Goal: Information Seeking & Learning: Check status

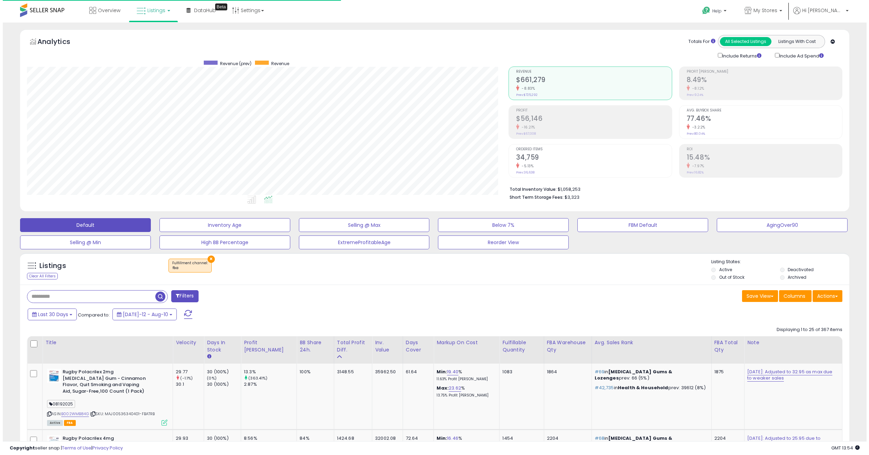
scroll to position [142, 482]
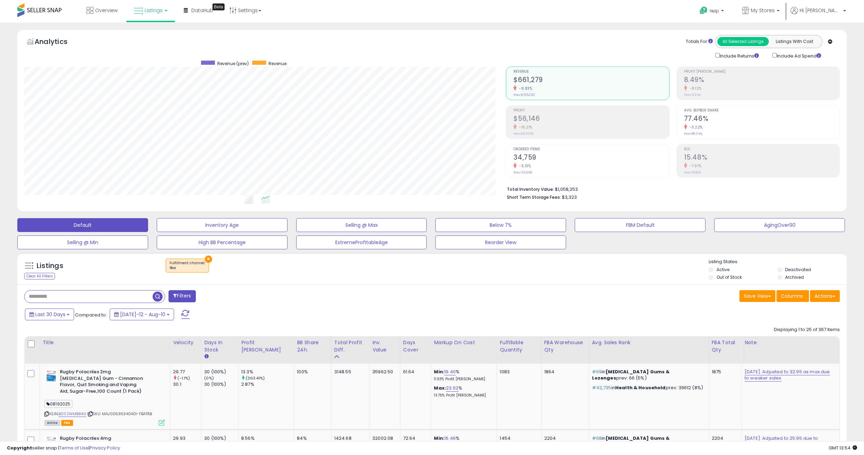
click at [94, 297] on input "text" at bounding box center [89, 296] width 128 height 12
click at [94, 297] on input "text" at bounding box center [129, 296] width 209 height 12
click at [785, 6] on link "My Stores" at bounding box center [760, 11] width 48 height 22
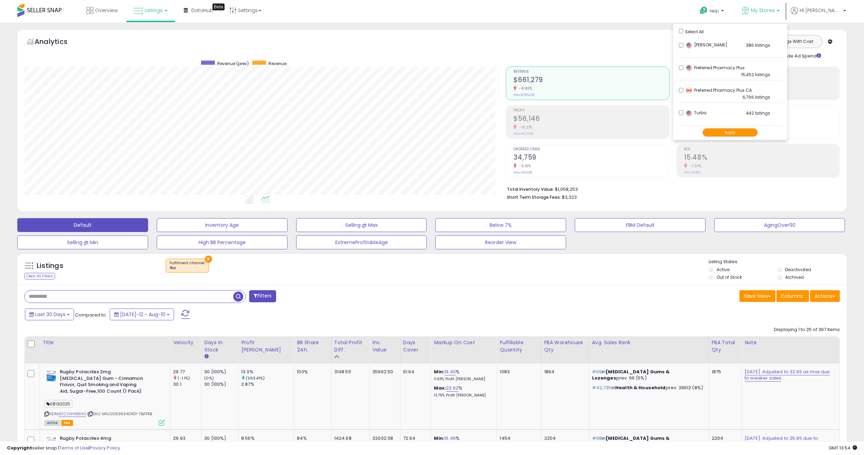
click at [534, 126] on div "-16.21%" at bounding box center [590, 127] width 155 height 7
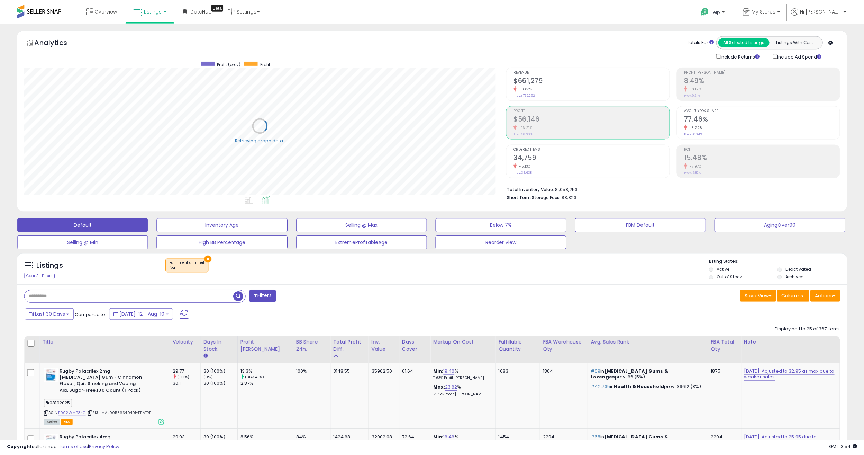
scroll to position [345795, 345455]
drag, startPoint x: 787, startPoint y: 10, endPoint x: 753, endPoint y: 26, distance: 37.6
click at [775, 10] on span "My Stores" at bounding box center [763, 10] width 24 height 7
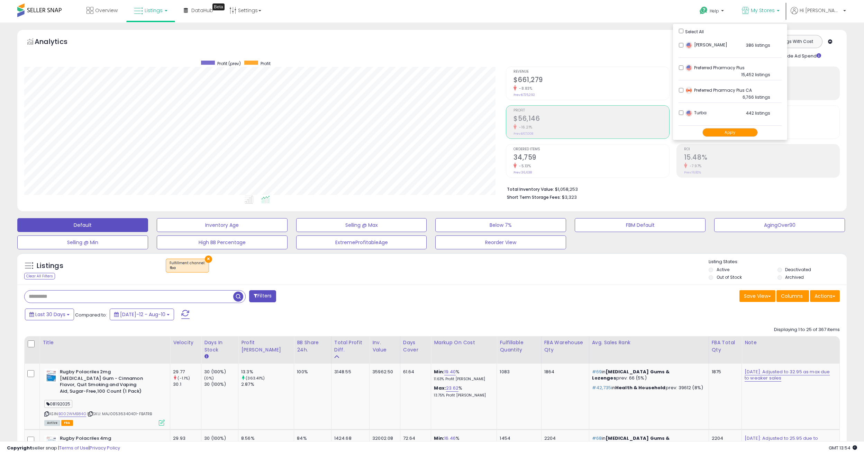
click at [732, 129] on button "Apply" at bounding box center [729, 132] width 55 height 9
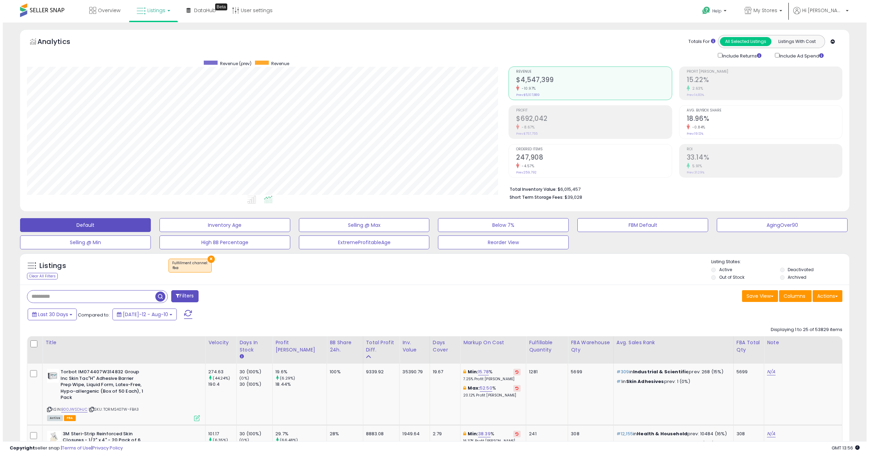
scroll to position [142, 482]
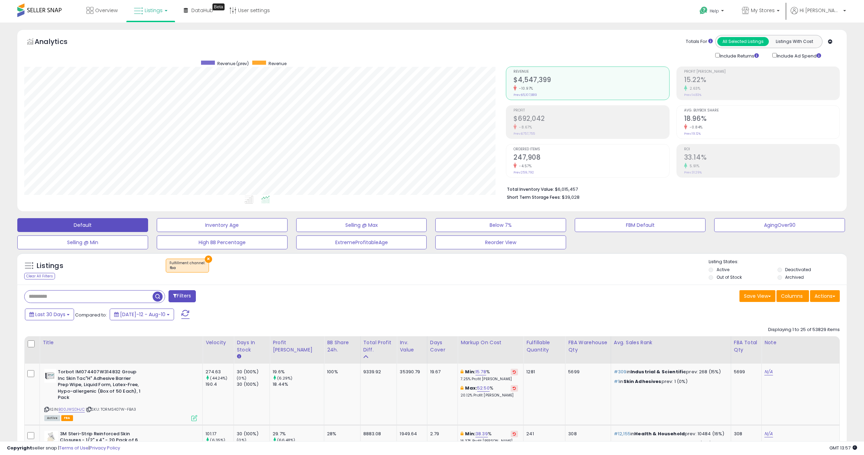
click at [564, 119] on h2 "$692,042" at bounding box center [590, 119] width 155 height 9
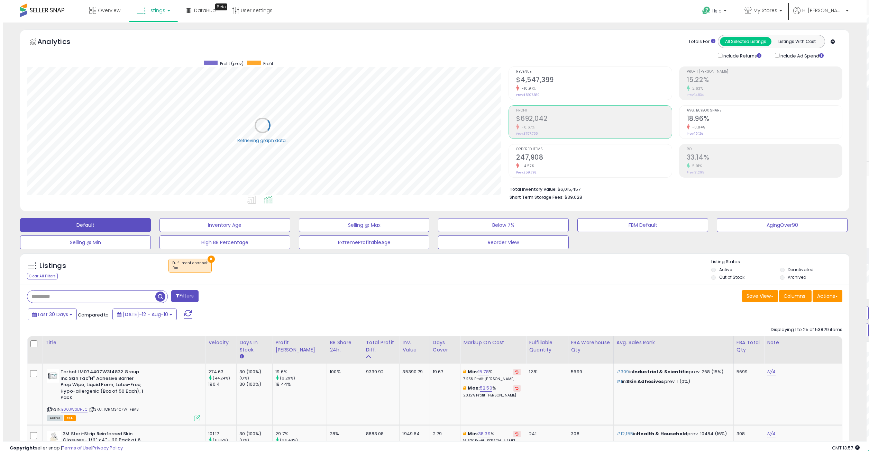
scroll to position [345795, 345455]
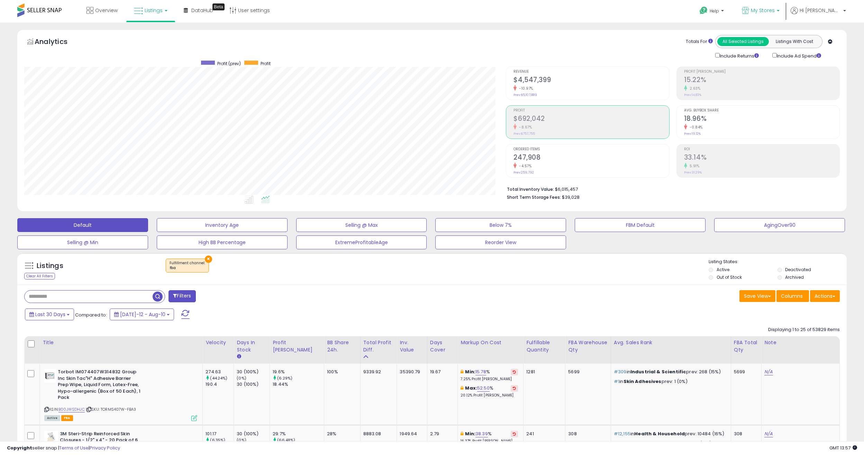
click at [749, 13] on icon at bounding box center [745, 10] width 7 height 7
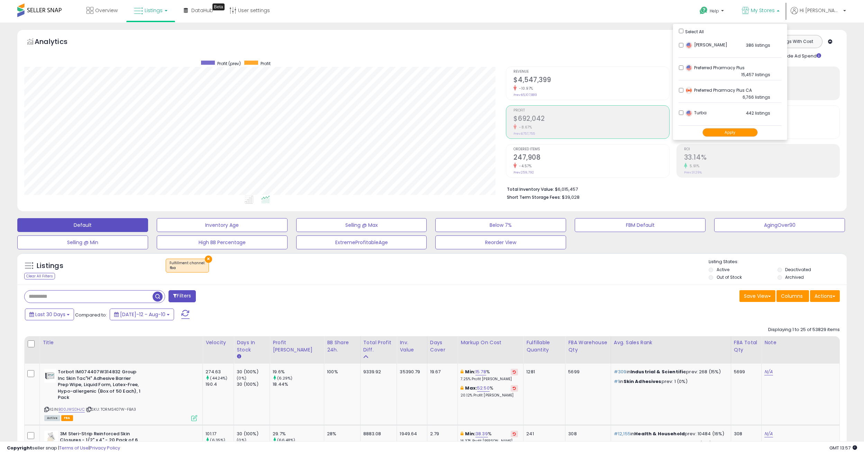
drag, startPoint x: 377, startPoint y: 272, endPoint x: 341, endPoint y: 276, distance: 36.2
click at [375, 272] on div "× Fulfillment channel : fba" at bounding box center [433, 267] width 552 height 19
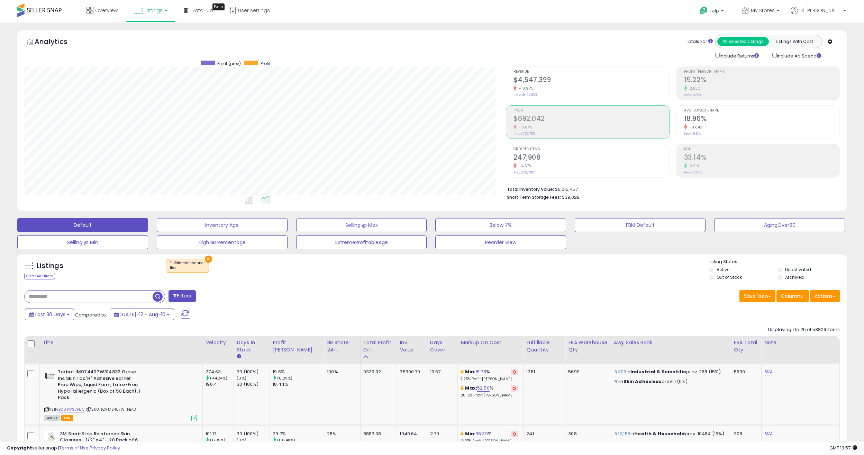
click at [577, 90] on div "-10.97%" at bounding box center [590, 88] width 155 height 7
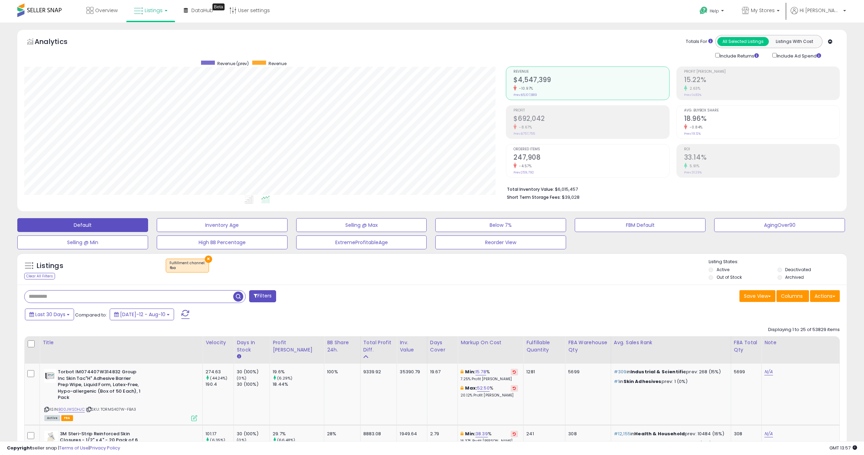
click at [62, 301] on input "text" at bounding box center [129, 296] width 209 height 12
paste input "**********"
type input "**********"
click at [238, 296] on span "button" at bounding box center [238, 296] width 10 height 10
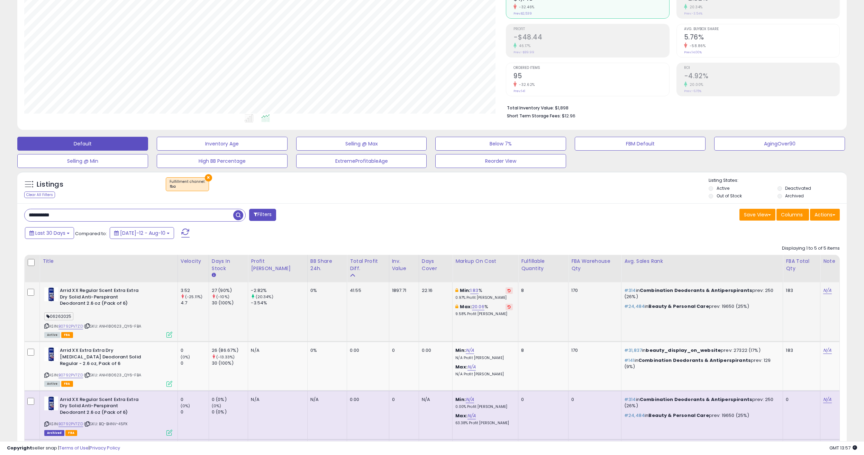
scroll to position [69, 0]
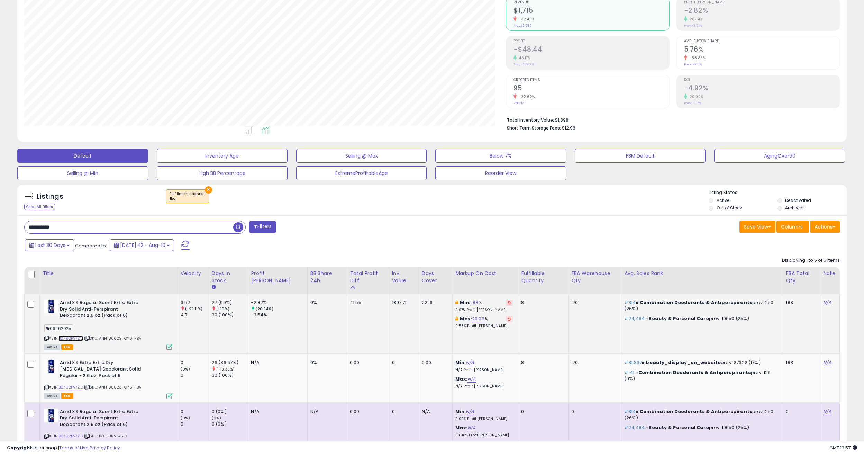
click at [72, 337] on link "B0792PV7ZD" at bounding box center [70, 338] width 25 height 6
